Goal: Task Accomplishment & Management: Use online tool/utility

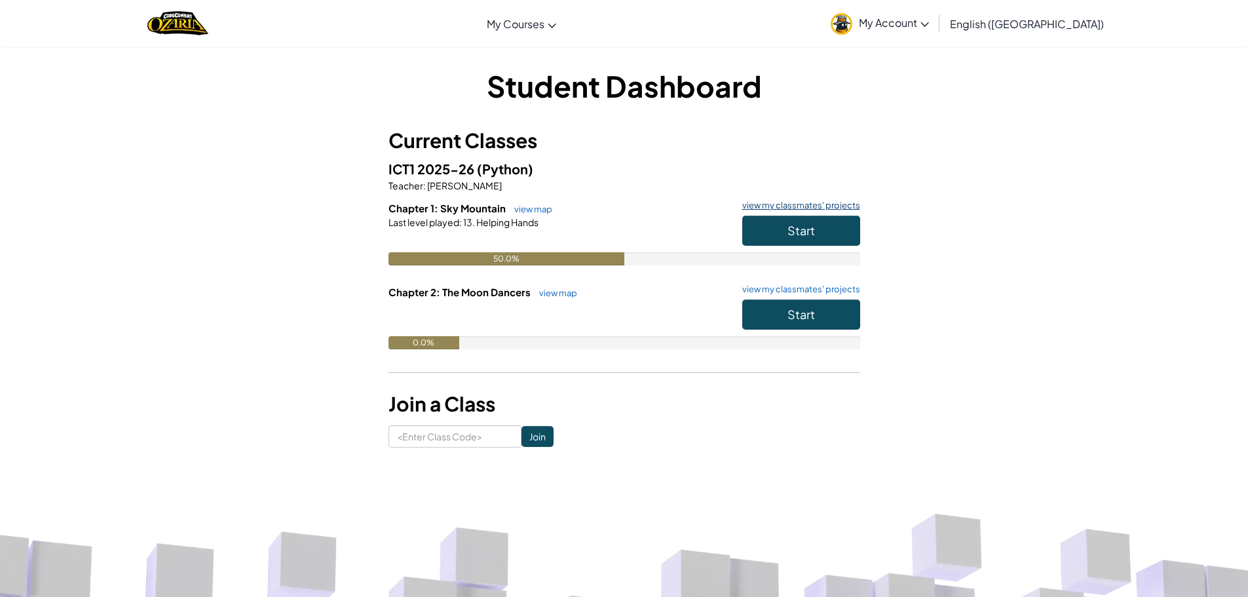
click at [789, 208] on link "view my classmates' projects" at bounding box center [797, 205] width 124 height 9
click at [835, 221] on button "Start" at bounding box center [801, 230] width 118 height 30
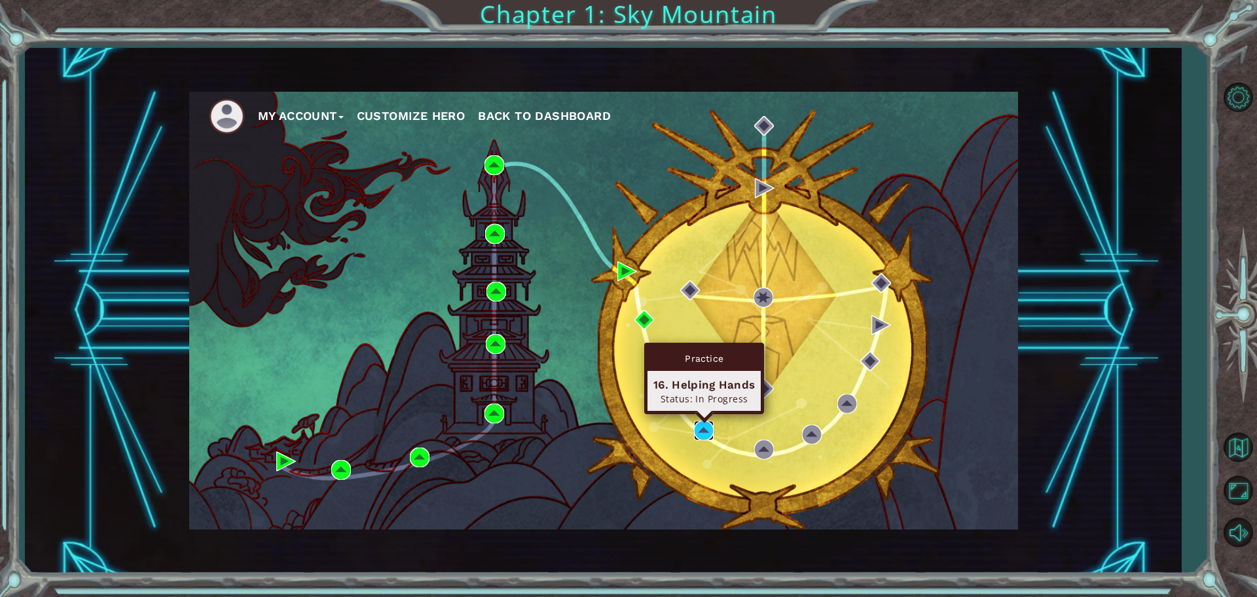
click at [697, 429] on img at bounding box center [704, 430] width 20 height 20
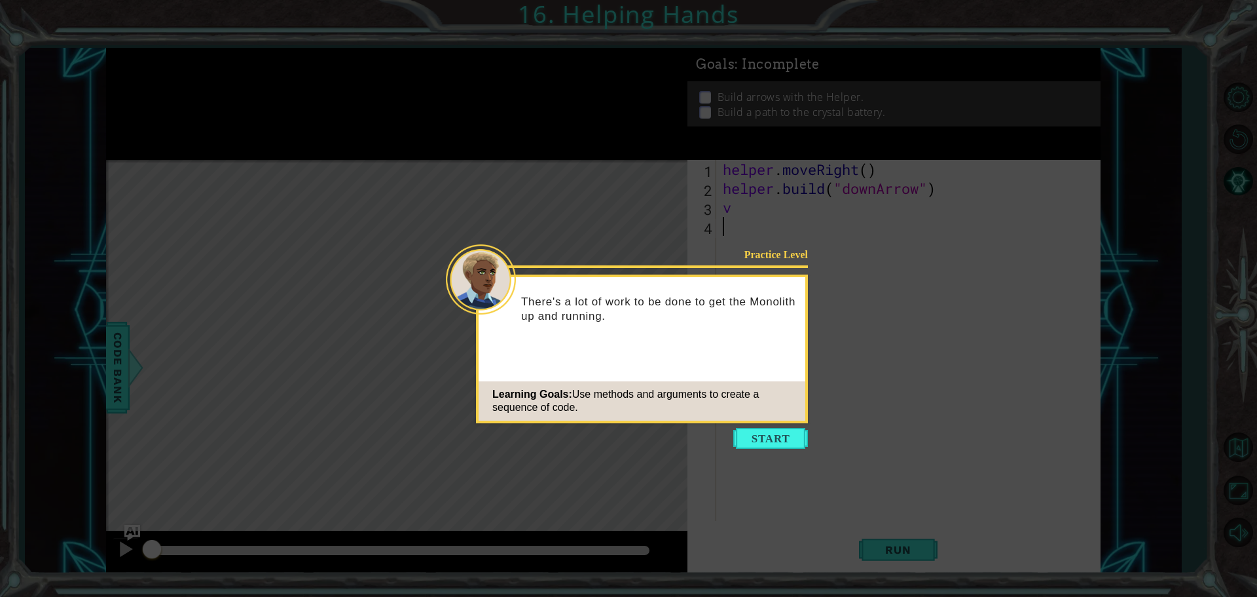
click at [745, 449] on icon at bounding box center [628, 298] width 1257 height 597
click at [763, 428] on button "Start" at bounding box center [770, 438] width 75 height 21
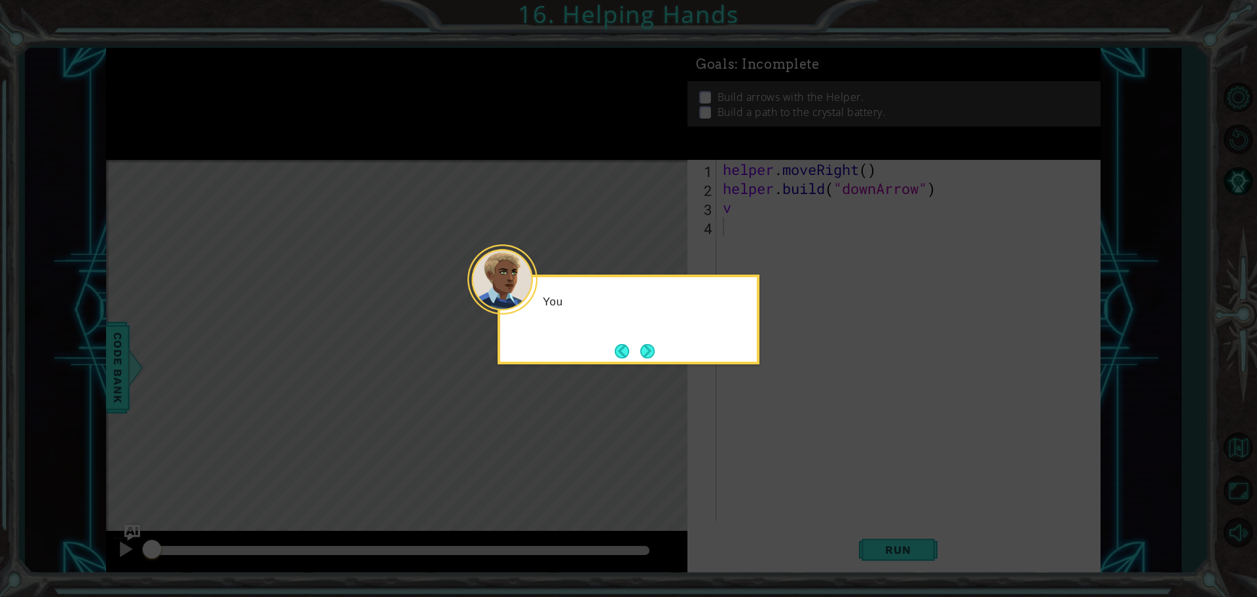
click at [751, 439] on icon at bounding box center [628, 298] width 1257 height 597
click at [644, 350] on button "Next" at bounding box center [647, 351] width 14 height 14
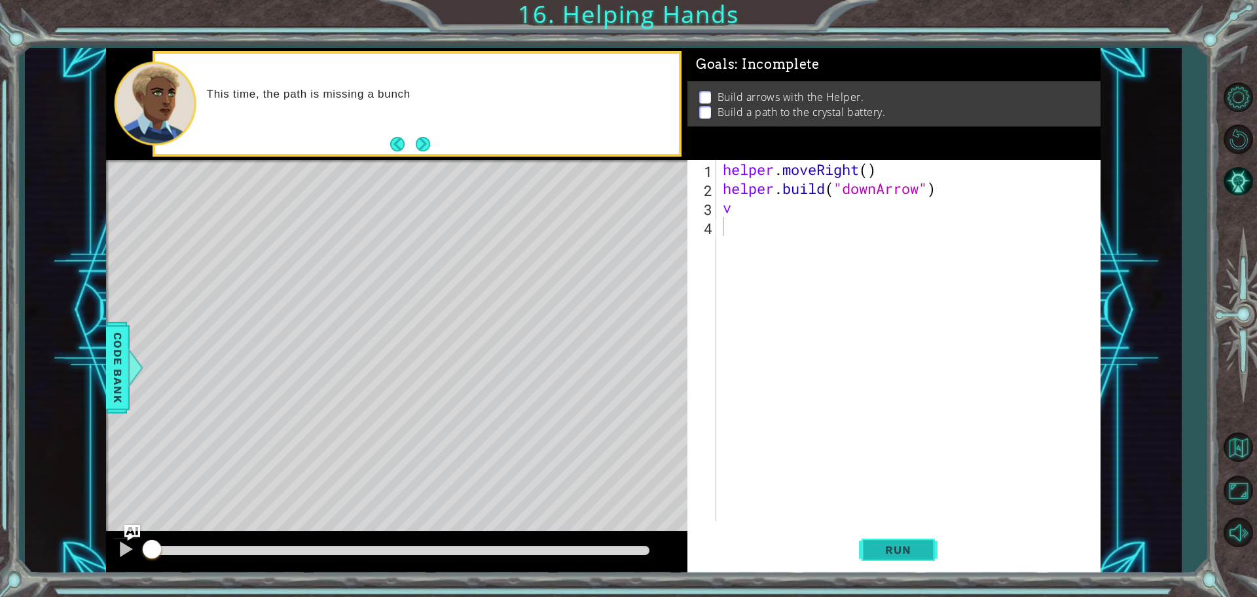
click at [877, 544] on span "Run" at bounding box center [898, 549] width 52 height 13
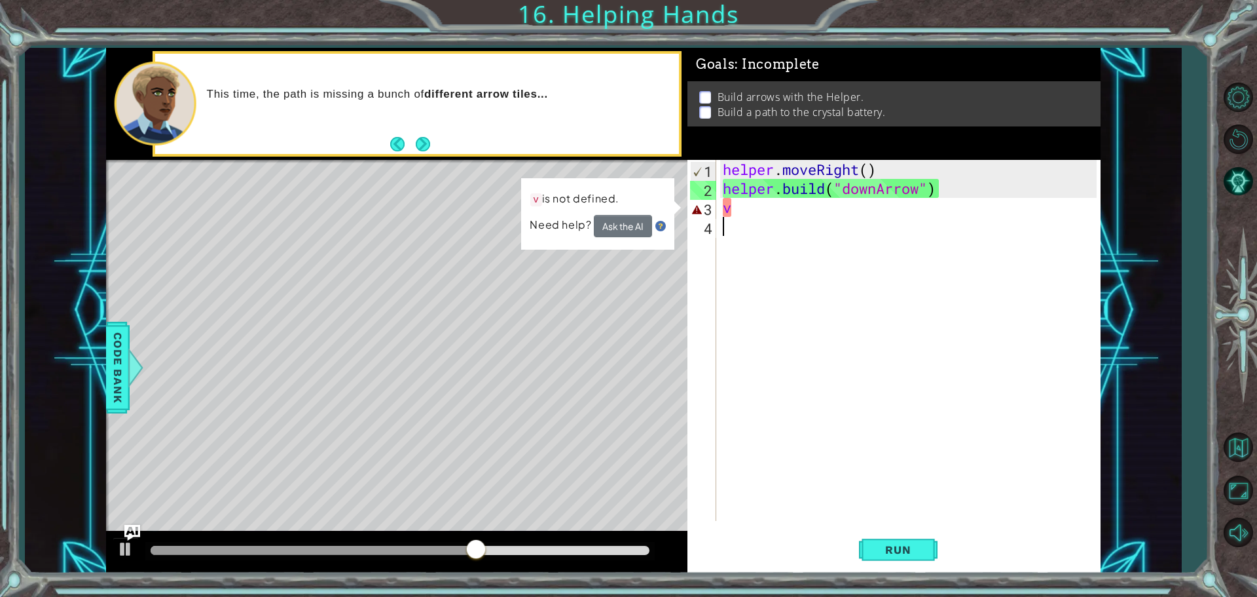
click at [737, 208] on div "helper . moveRight ( ) helper . build ( "downArrow" ) v" at bounding box center [911, 359] width 383 height 399
type textarea "v"
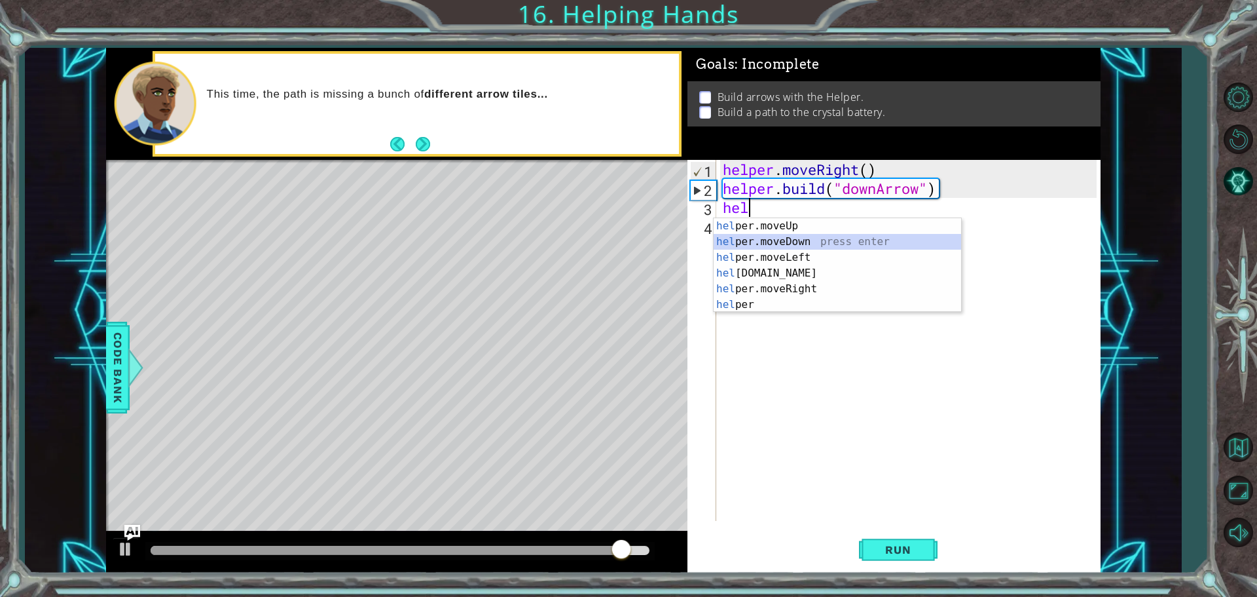
click at [735, 240] on div "hel per.moveUp press enter hel per.moveDown press enter hel per.moveLeft press …" at bounding box center [838, 281] width 248 height 126
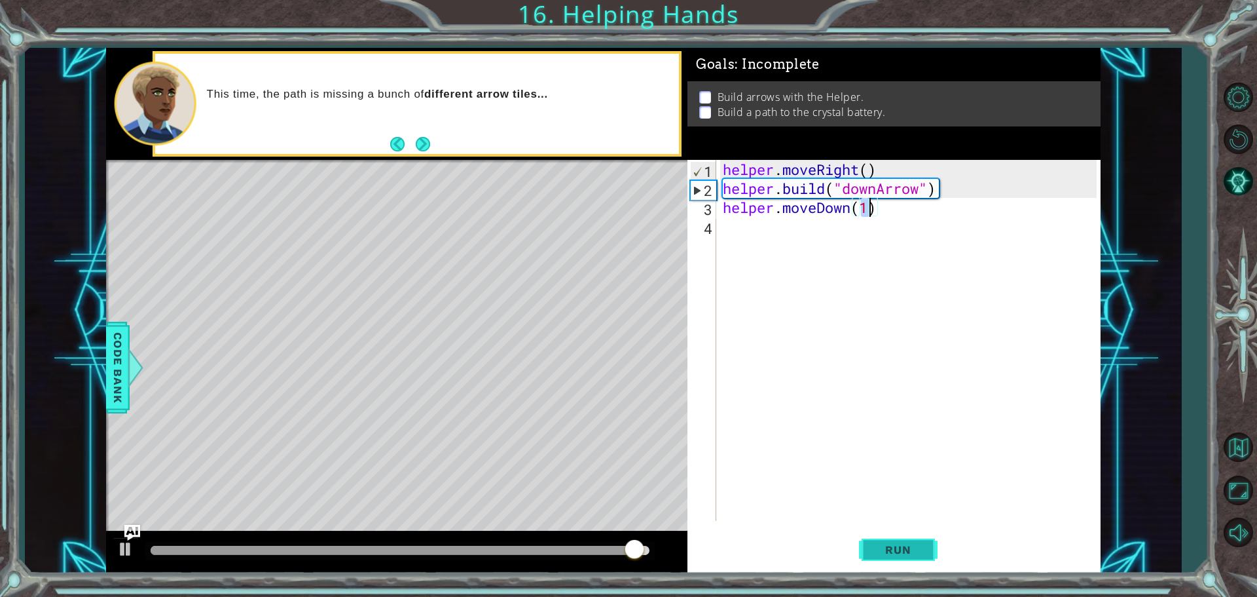
type textarea "helper.moveDown(1)"
click at [902, 551] on span "Run" at bounding box center [898, 549] width 52 height 13
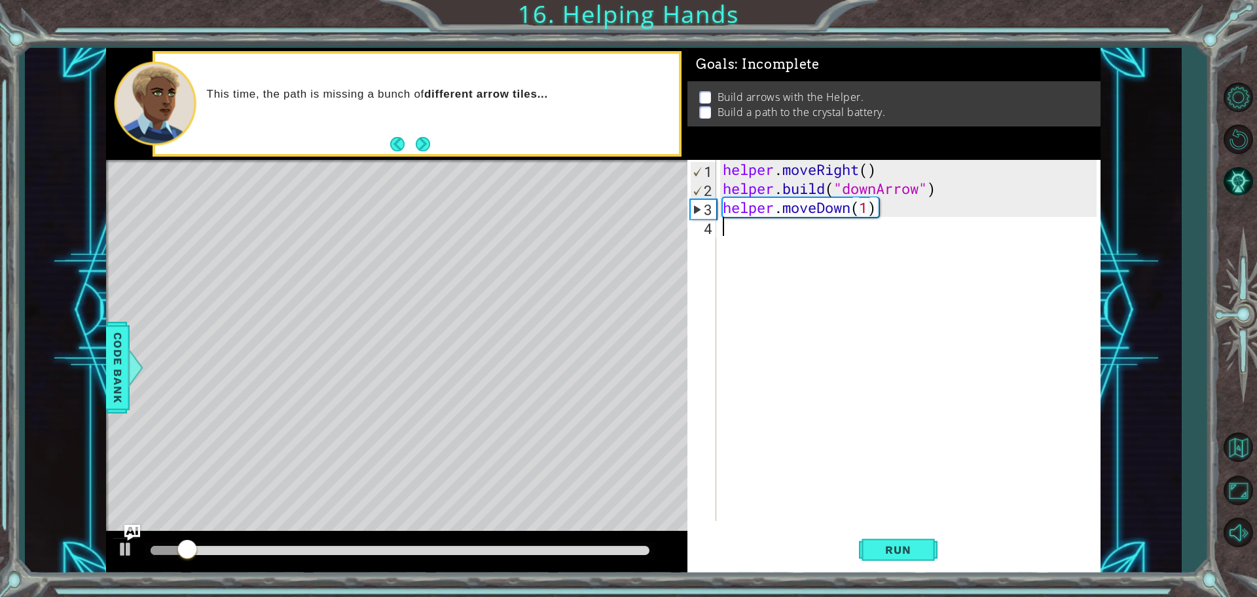
click at [709, 225] on div "4" at bounding box center [703, 228] width 26 height 19
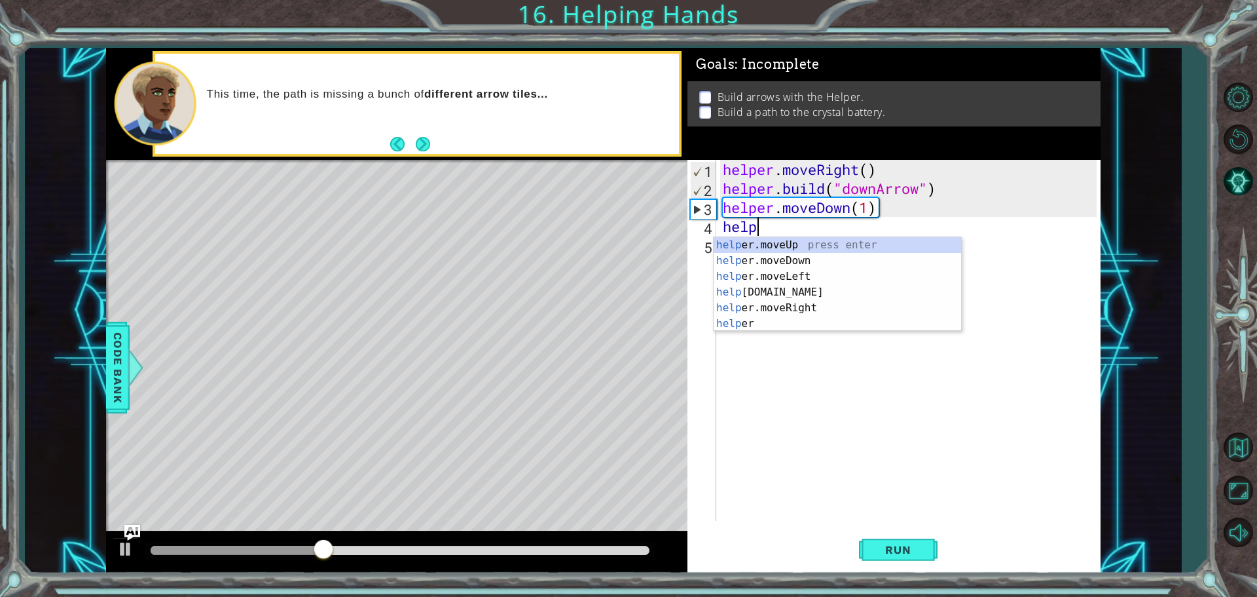
scroll to position [0, 1]
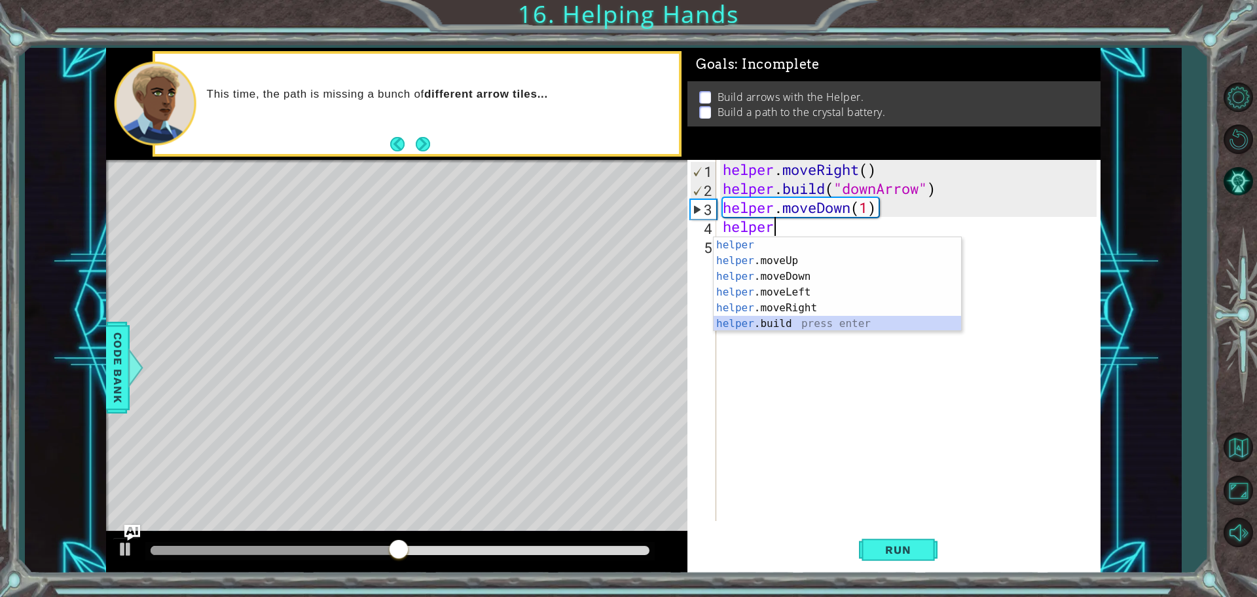
click at [766, 320] on div "helper press enter helper .moveUp press enter helper .moveDown press enter help…" at bounding box center [838, 300] width 248 height 126
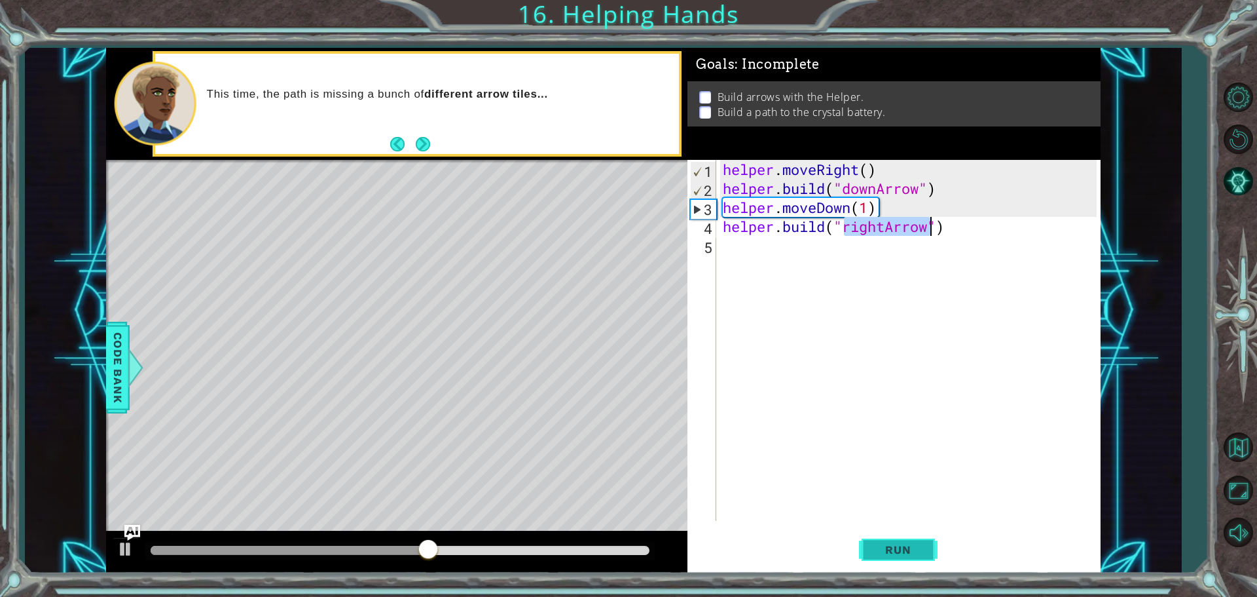
type textarea "[DOMAIN_NAME]("rightArrow")"
click at [898, 546] on span "Run" at bounding box center [898, 549] width 52 height 13
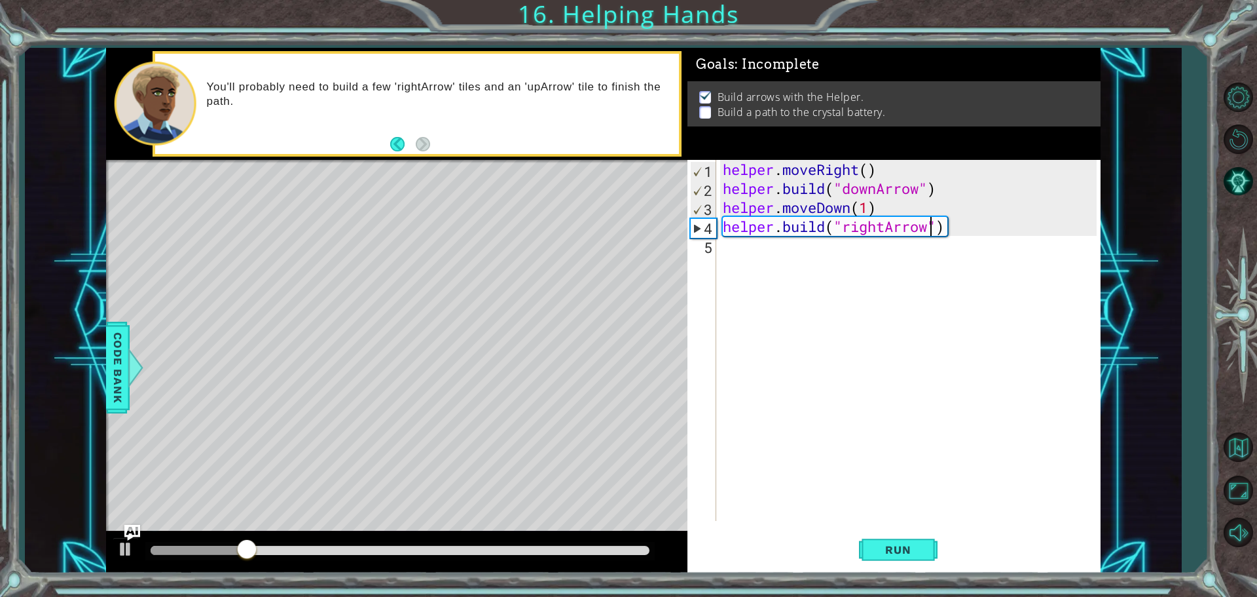
click at [725, 251] on div "helper . moveRight ( ) helper . build ( "downArrow" ) helper . moveDown ( 1 ) h…" at bounding box center [911, 359] width 383 height 399
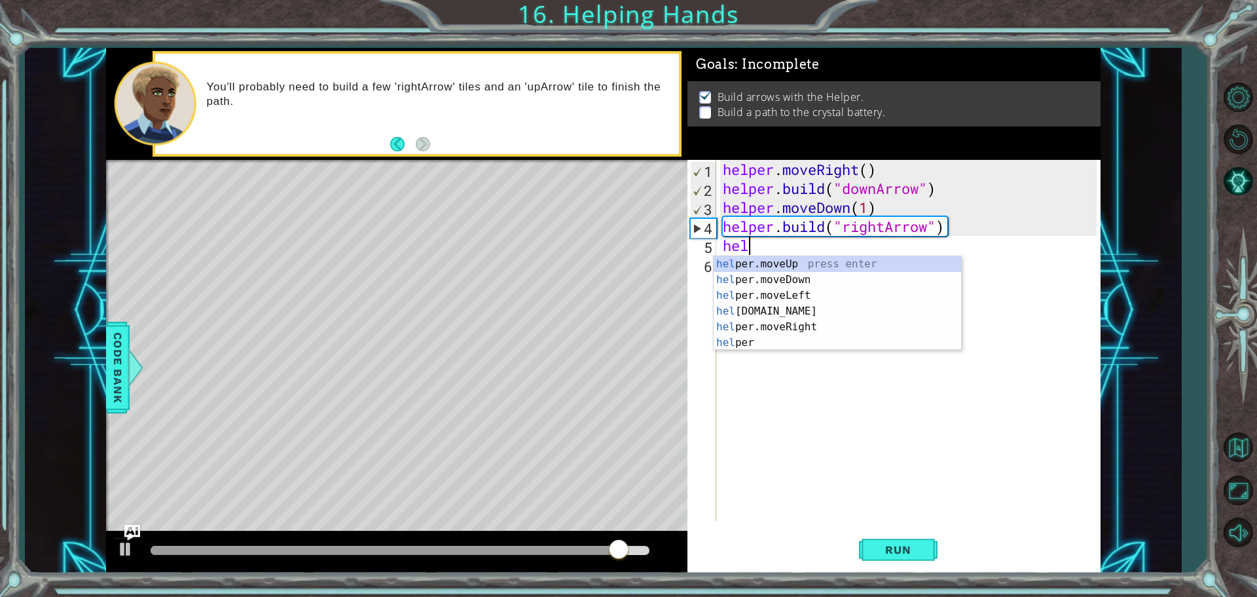
scroll to position [0, 1]
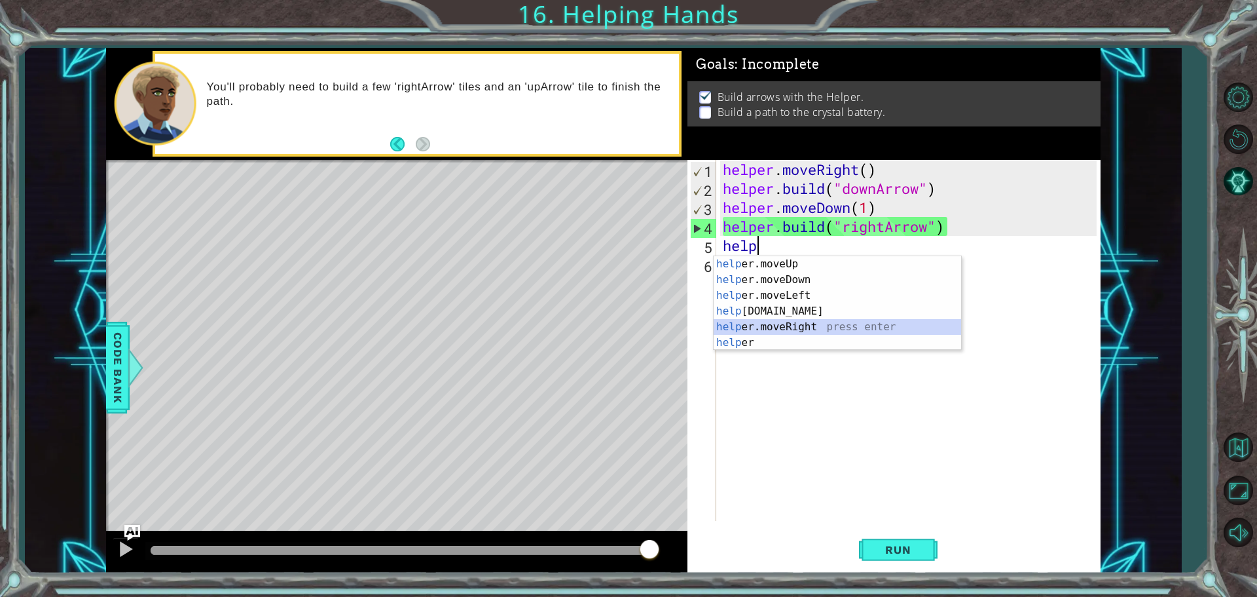
click at [786, 326] on div "help er.moveUp press enter help er.moveDown press enter help er.moveLeft press …" at bounding box center [838, 319] width 248 height 126
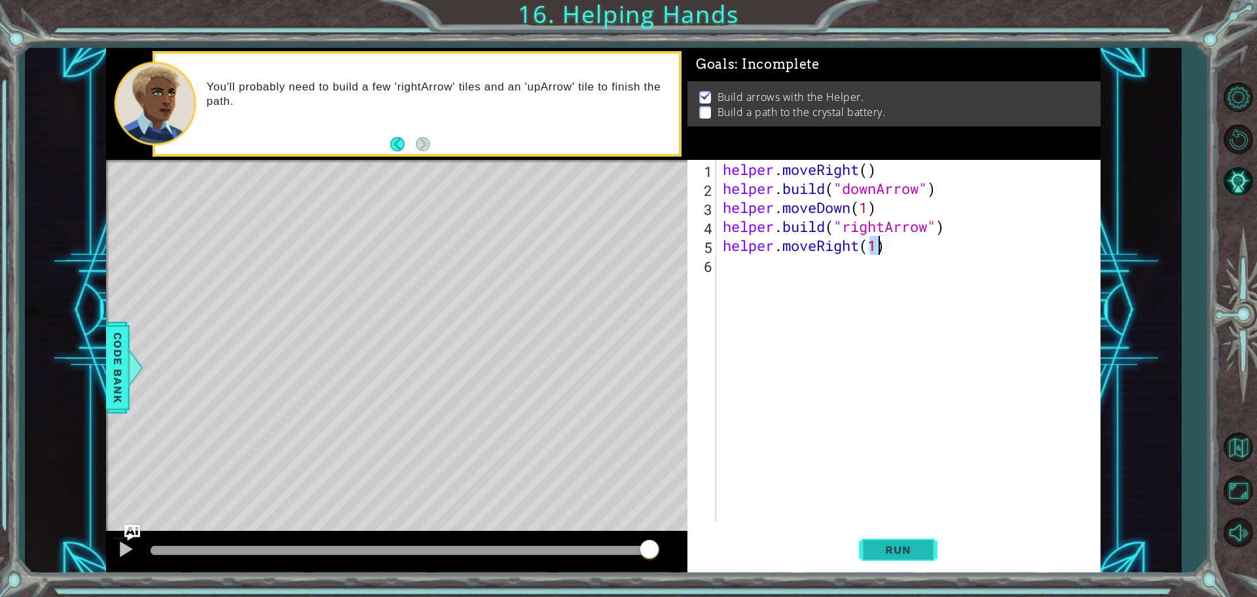
click at [900, 546] on span "Run" at bounding box center [898, 549] width 52 height 13
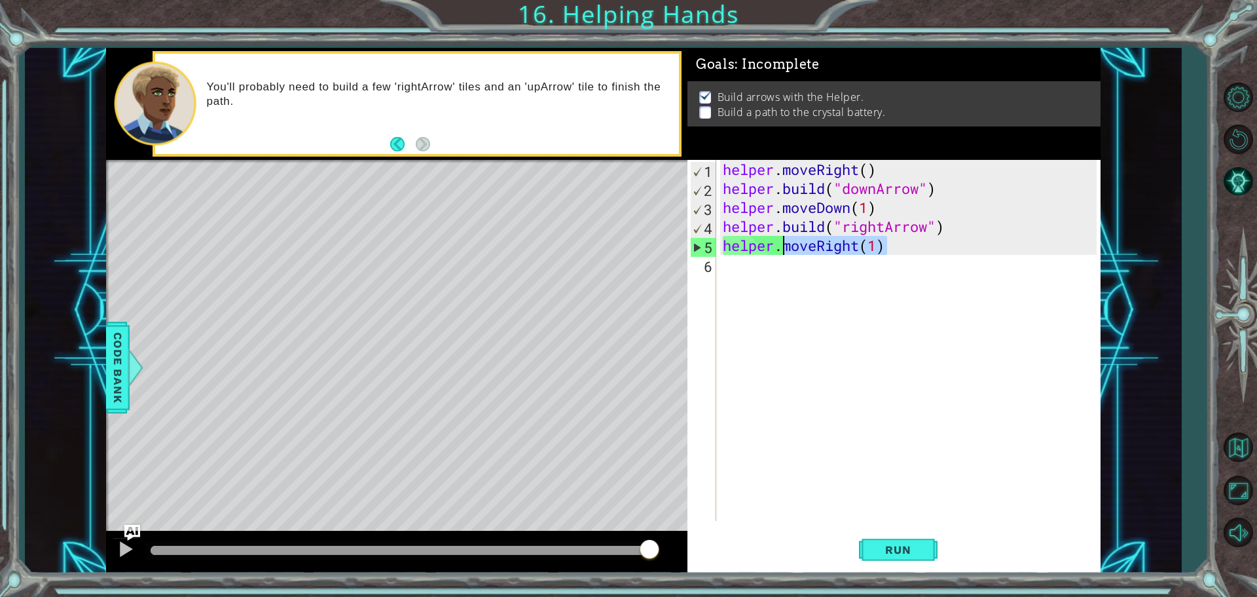
drag, startPoint x: 893, startPoint y: 246, endPoint x: 779, endPoint y: 252, distance: 114.1
click at [779, 252] on div "helper . moveRight ( ) helper . build ( "downArrow" ) helper . moveDown ( 1 ) h…" at bounding box center [911, 359] width 383 height 399
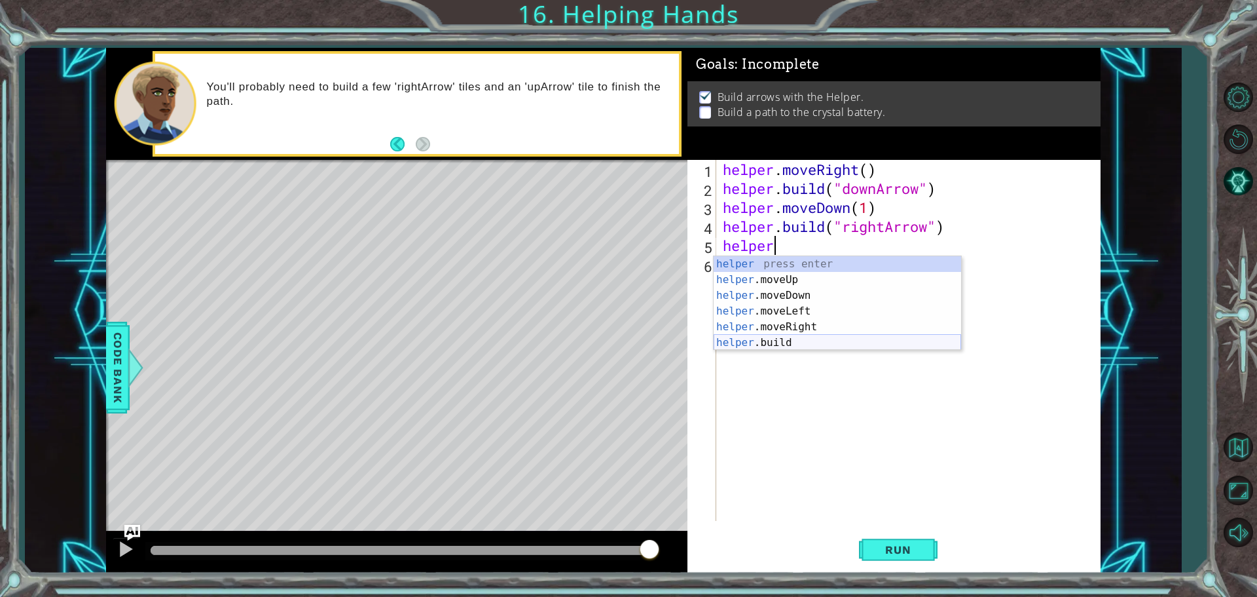
click at [764, 342] on div "helper press enter helper .moveUp press enter helper .moveDown press enter help…" at bounding box center [838, 319] width 248 height 126
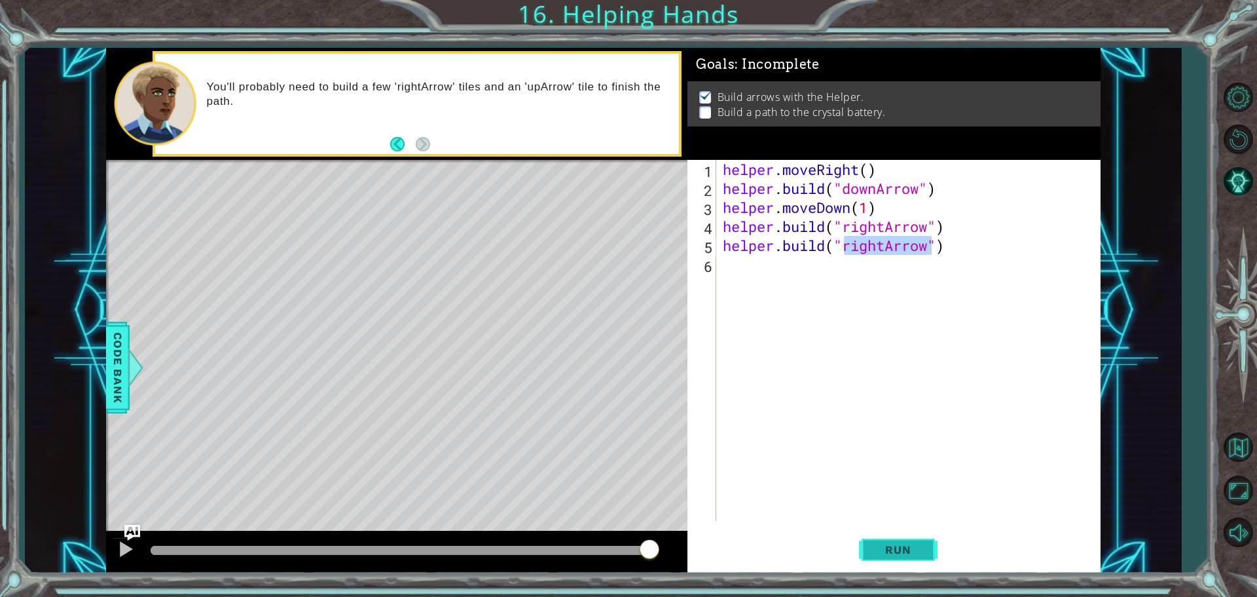
click at [877, 557] on button "Run" at bounding box center [898, 548] width 79 height 41
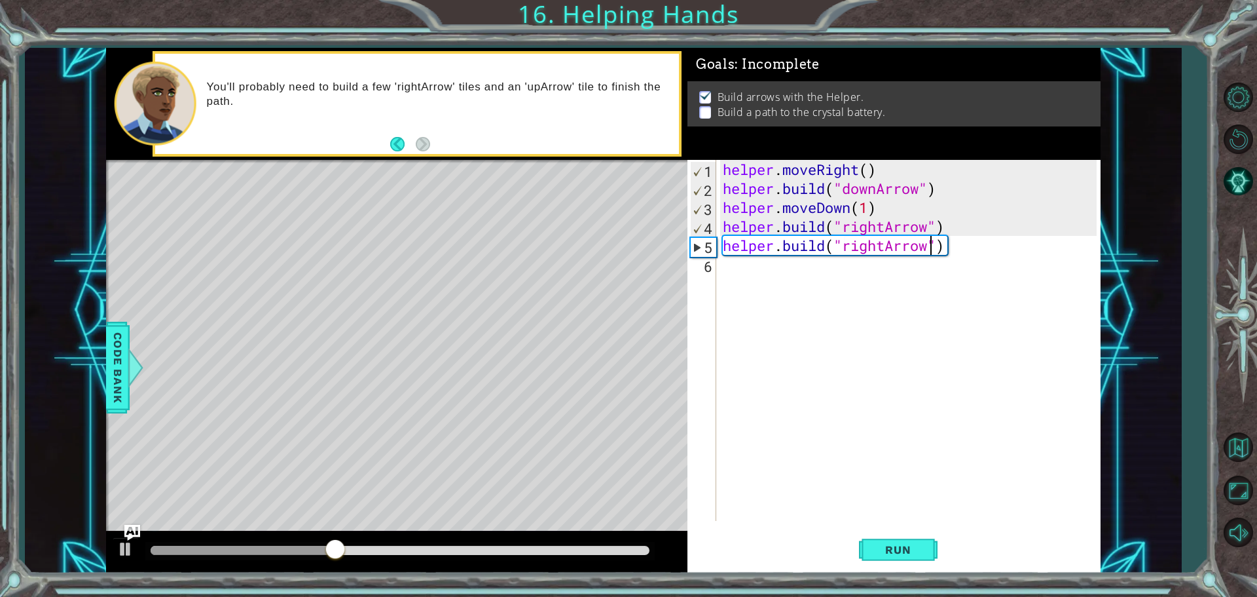
click at [352, 458] on div "Level Map" at bounding box center [408, 353] width 605 height 386
drag, startPoint x: 959, startPoint y: 246, endPoint x: 786, endPoint y: 269, distance: 175.1
click at [786, 269] on div "helper . moveRight ( ) helper . build ( "downArrow" ) helper . moveDown ( 1 ) h…" at bounding box center [911, 359] width 383 height 399
type textarea "[DOMAIN_NAME]("rightArrow")v"
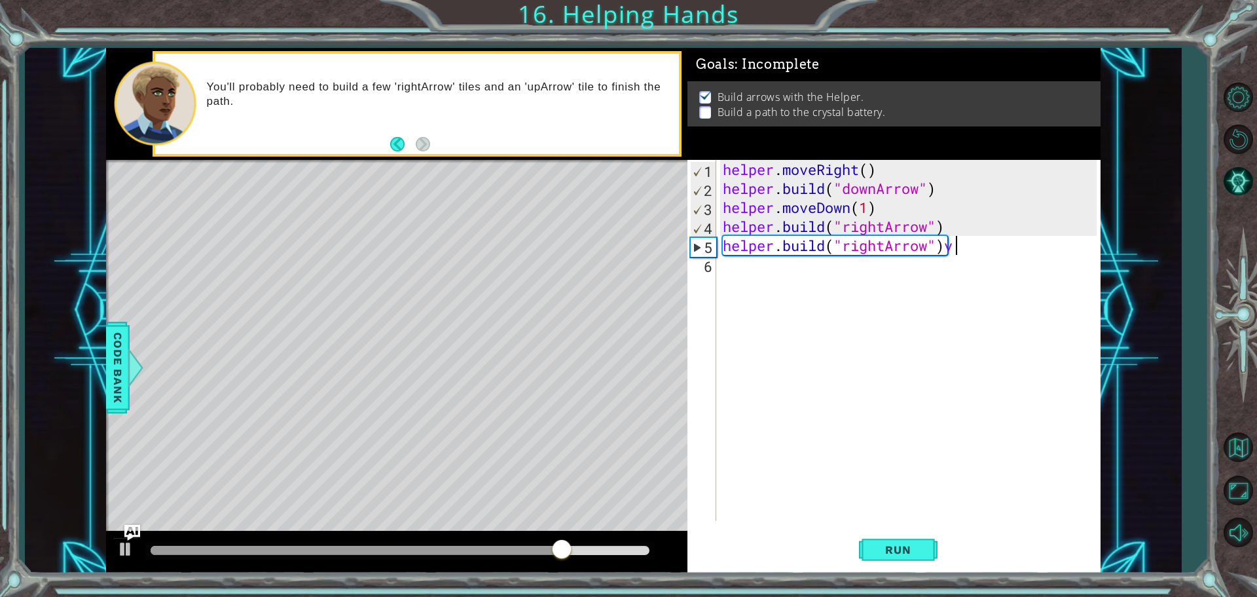
click at [727, 271] on div "helper . moveRight ( ) helper . build ( "downArrow" ) helper . moveDown ( 1 ) h…" at bounding box center [911, 359] width 383 height 399
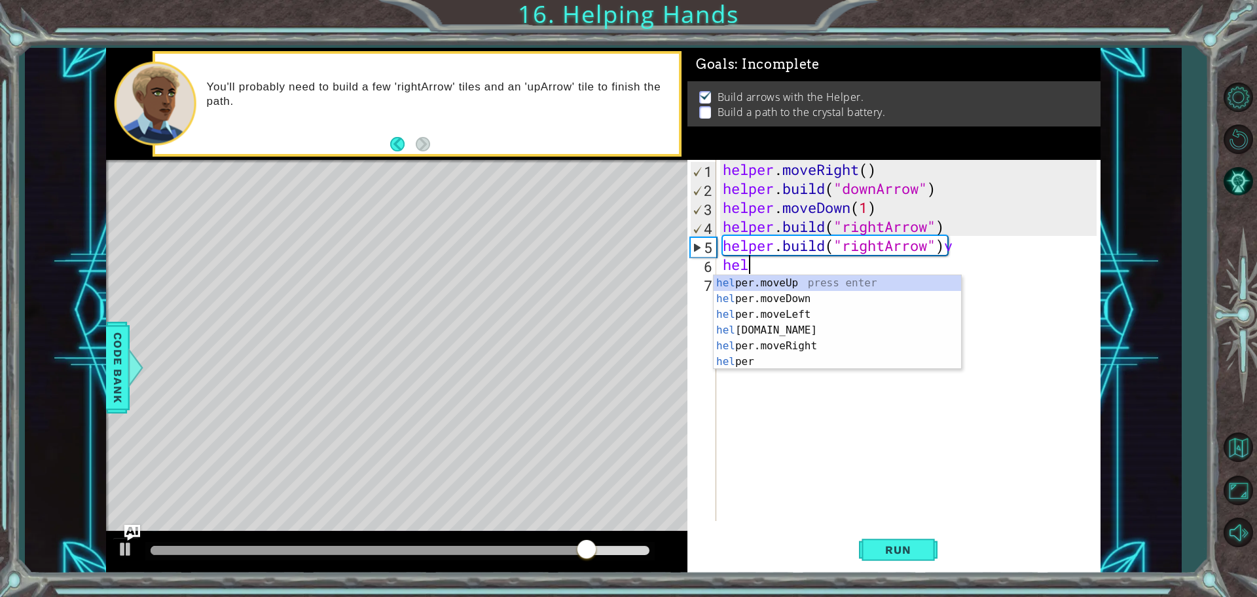
scroll to position [0, 1]
click at [743, 283] on div "help er.moveUp press enter help er.moveDown press enter help er.moveLeft press …" at bounding box center [838, 338] width 248 height 126
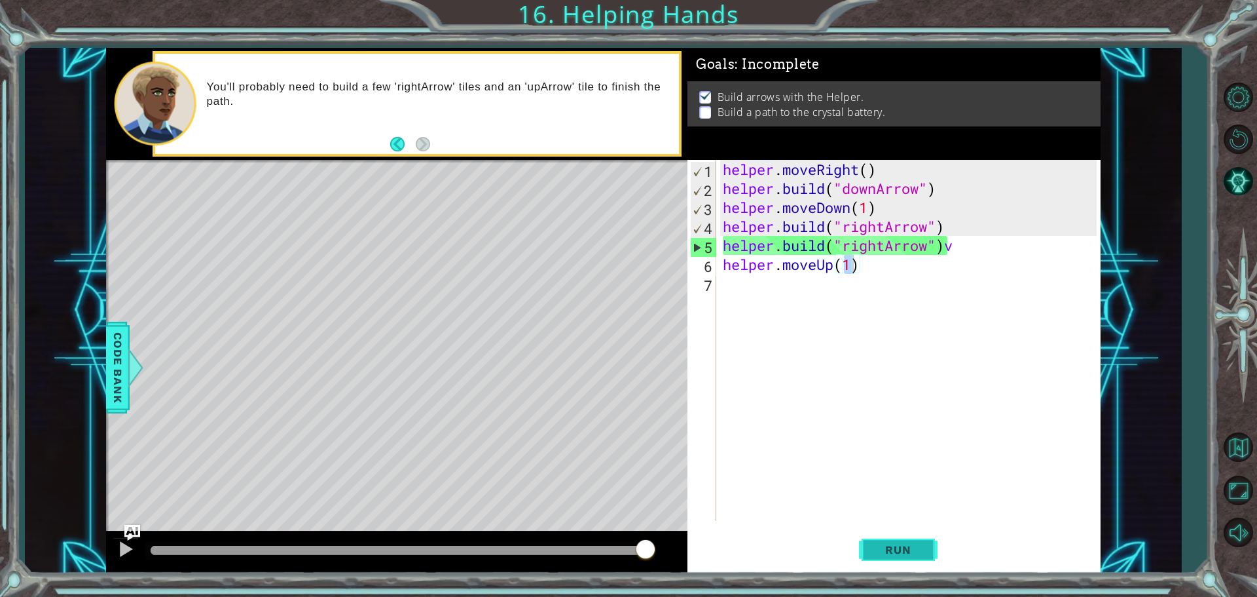
click at [883, 541] on button "Run" at bounding box center [898, 548] width 79 height 41
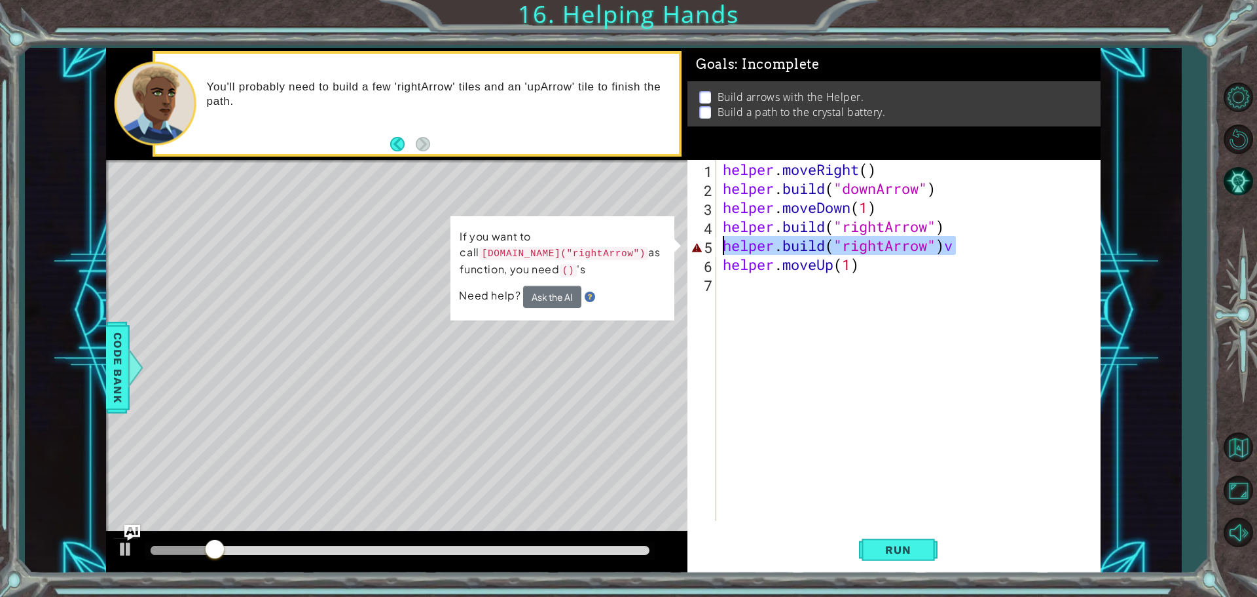
drag, startPoint x: 995, startPoint y: 244, endPoint x: 719, endPoint y: 248, distance: 276.4
click at [719, 248] on div "helper.moveUp(1) 1 2 3 4 5 6 7 helper . moveRight ( ) helper . build ( "downArr…" at bounding box center [892, 340] width 409 height 361
type textarea "[DOMAIN_NAME]("rightArrow")v"
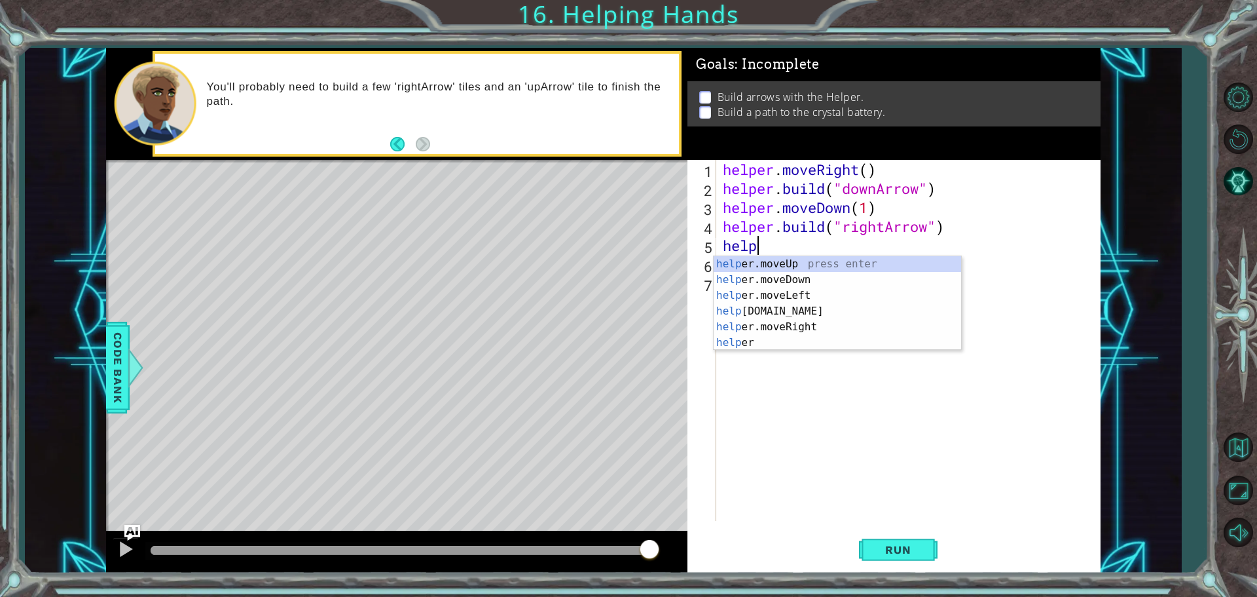
scroll to position [0, 1]
type textarea "helper"
click at [760, 352] on div "helper . moveRight ( ) helper . build ( "downArrow" ) helper . moveDown ( 1 ) h…" at bounding box center [911, 359] width 383 height 399
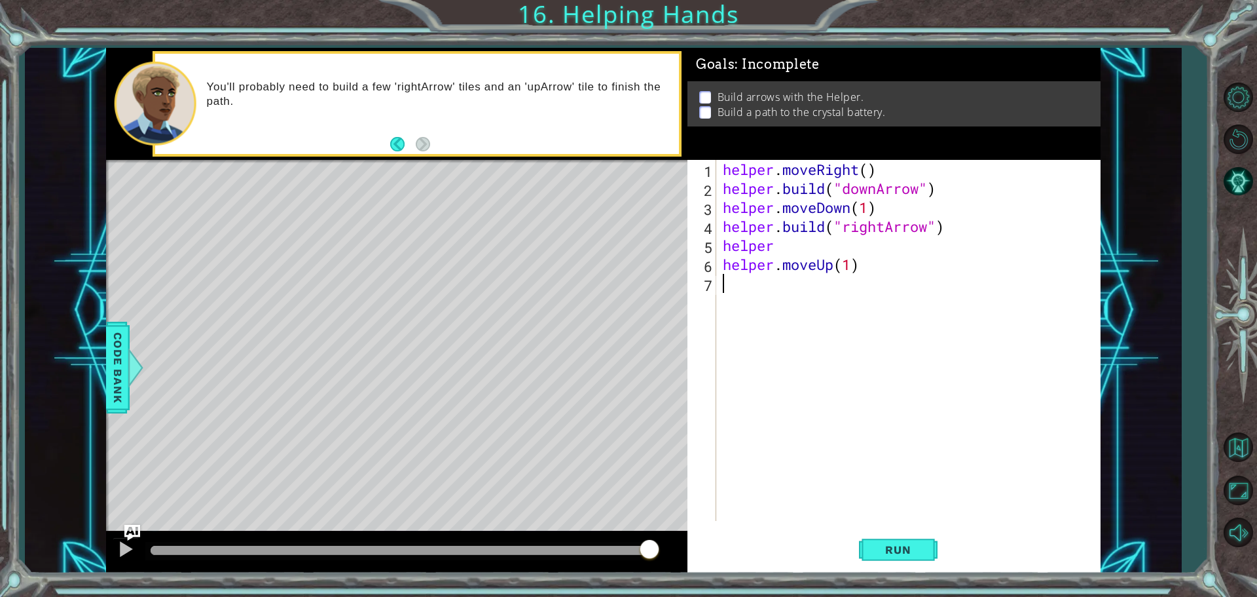
scroll to position [0, 0]
click at [778, 244] on div "helper . moveRight ( ) helper . build ( "downArrow" ) helper . moveDown ( 1 ) h…" at bounding box center [911, 359] width 383 height 399
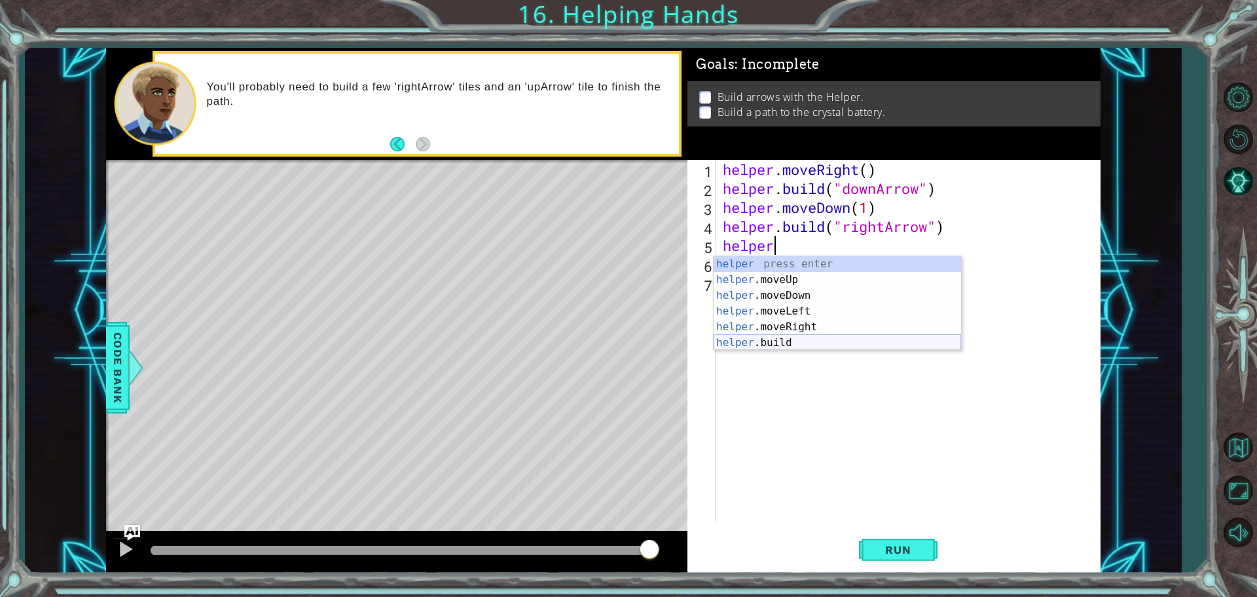
click at [769, 341] on div "helper press enter helper .moveUp press enter helper .moveDown press enter help…" at bounding box center [838, 319] width 248 height 126
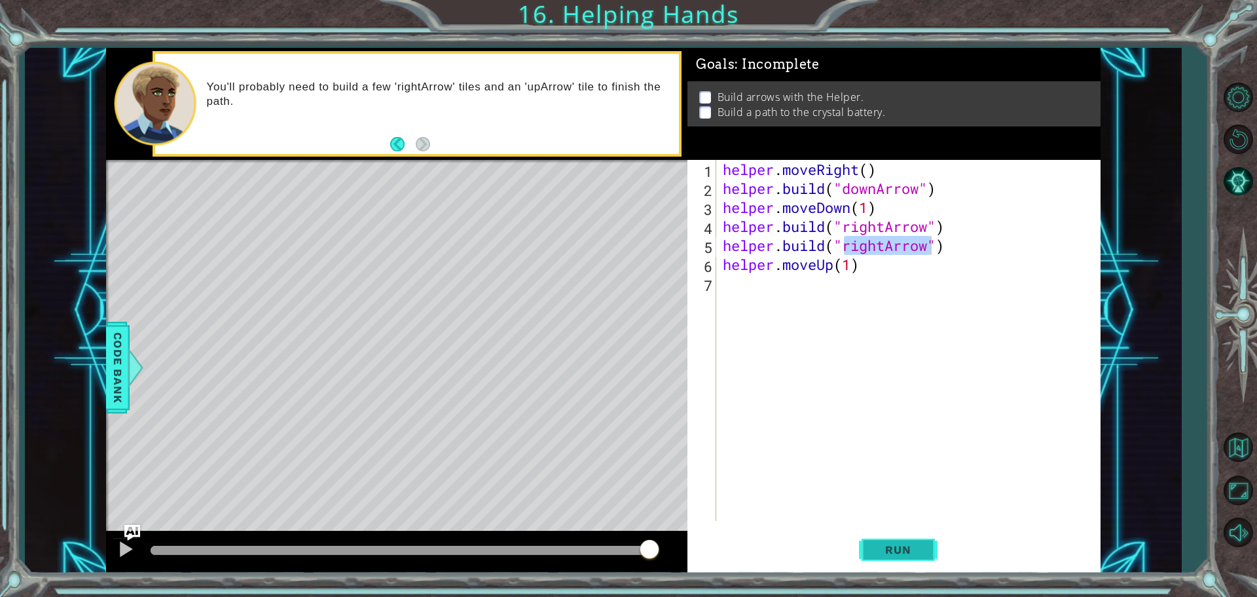
click at [904, 546] on span "Run" at bounding box center [898, 549] width 52 height 13
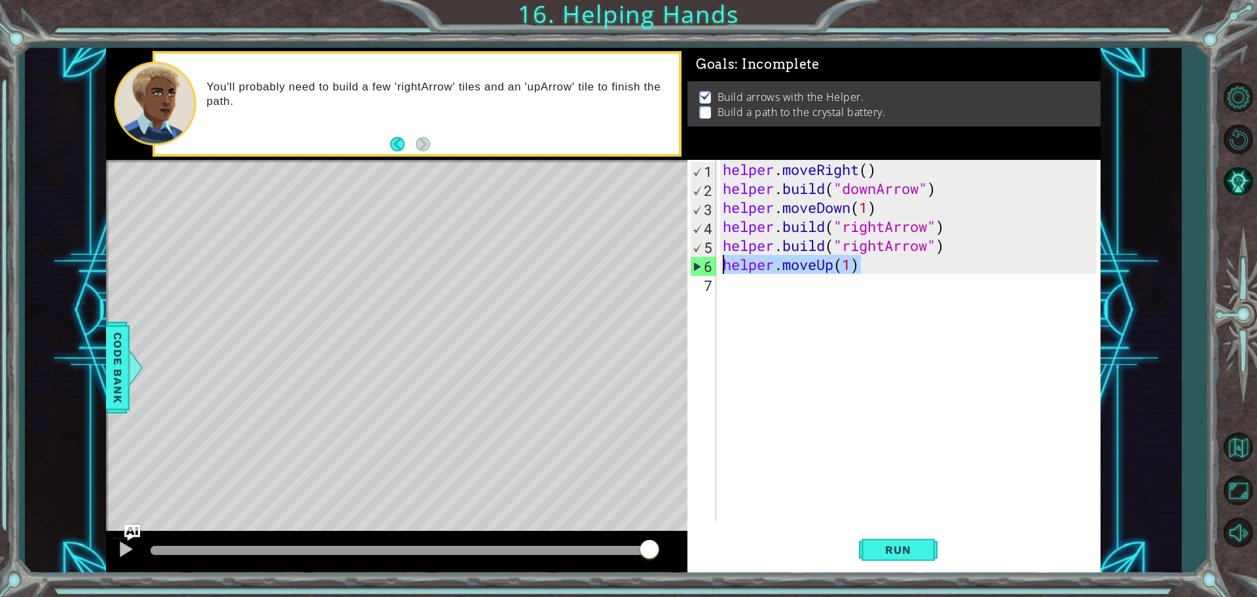
drag, startPoint x: 865, startPoint y: 271, endPoint x: 712, endPoint y: 271, distance: 152.6
click at [712, 271] on div "[DOMAIN_NAME]("rightArrow") 1 2 3 4 5 6 7 helper . moveRight ( ) helper . build…" at bounding box center [892, 340] width 409 height 361
type textarea "helper.moveUp(1)"
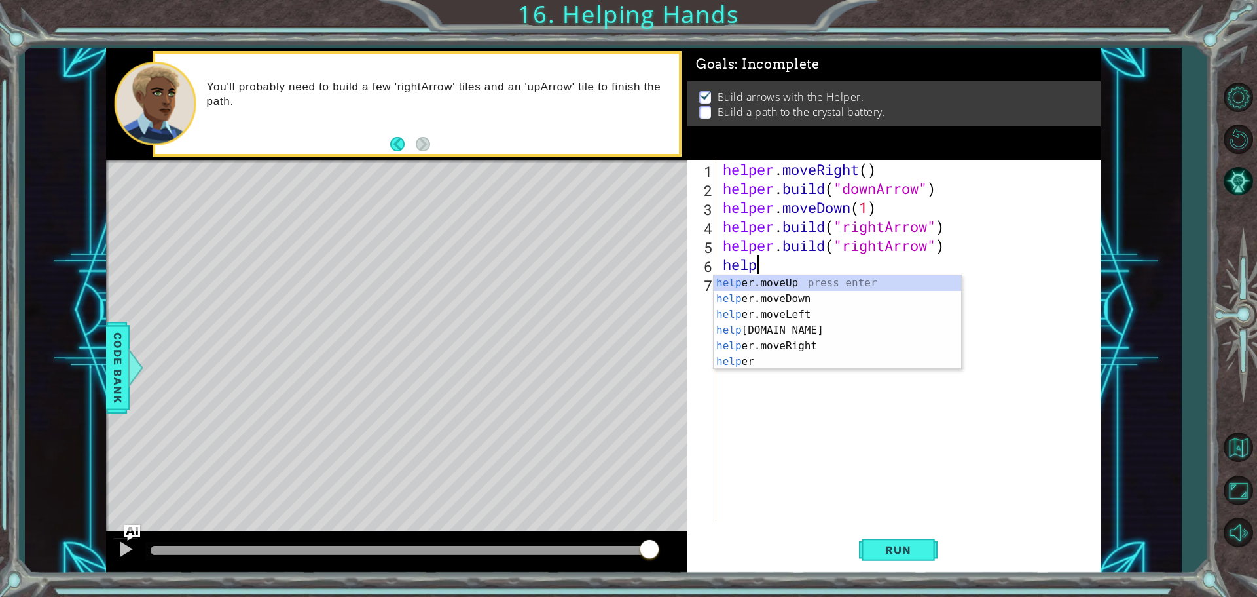
scroll to position [0, 1]
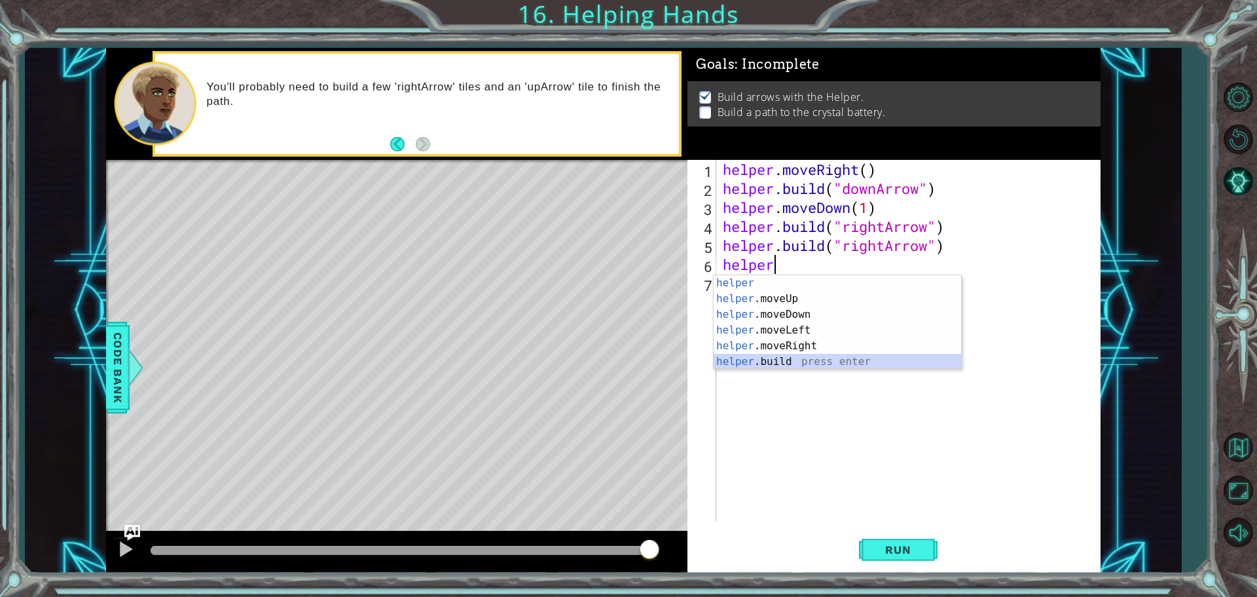
click at [766, 359] on div "helper press enter helper .moveUp press enter helper .moveDown press enter help…" at bounding box center [838, 338] width 248 height 126
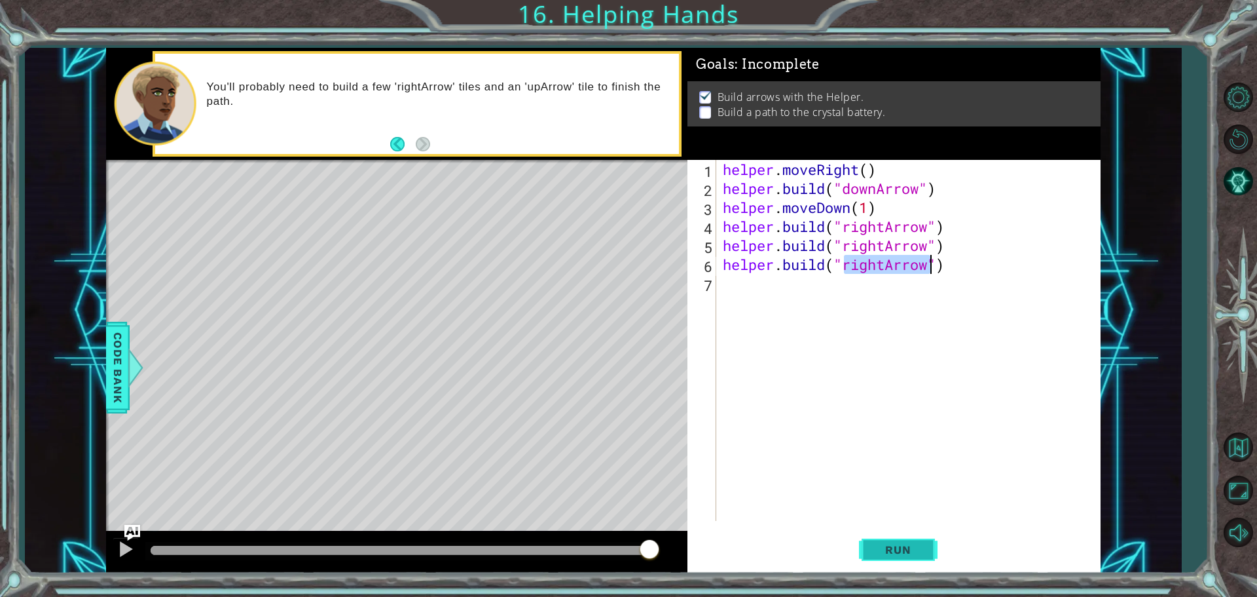
type textarea "[DOMAIN_NAME]("rightArrow")"
click at [898, 542] on button "Run" at bounding box center [898, 548] width 79 height 41
